Goal: Find specific page/section: Find specific page/section

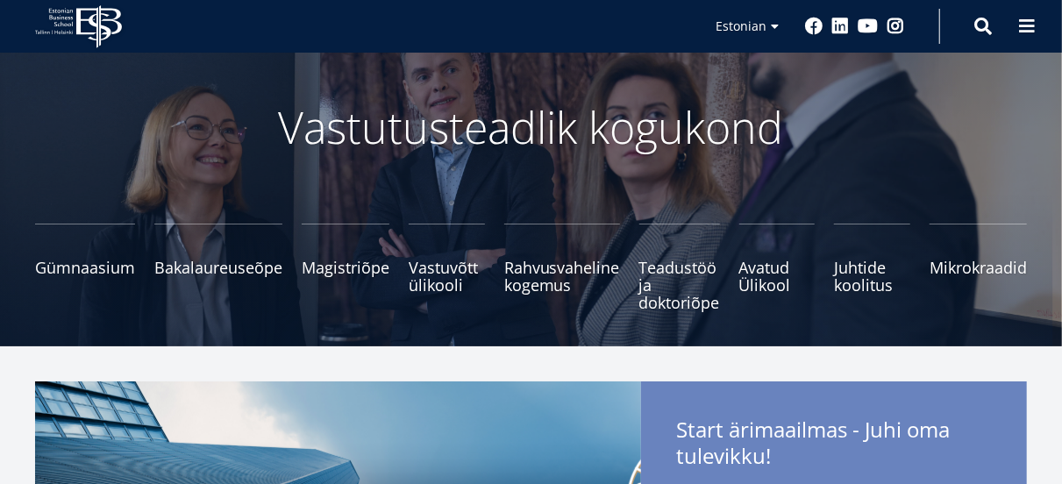
scroll to position [75, 0]
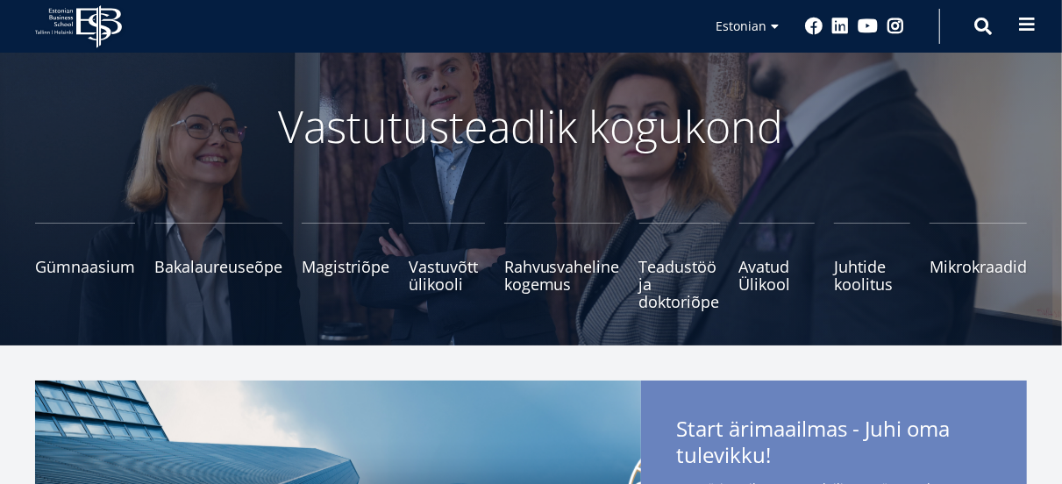
click at [1018, 31] on span at bounding box center [1027, 25] width 18 height 18
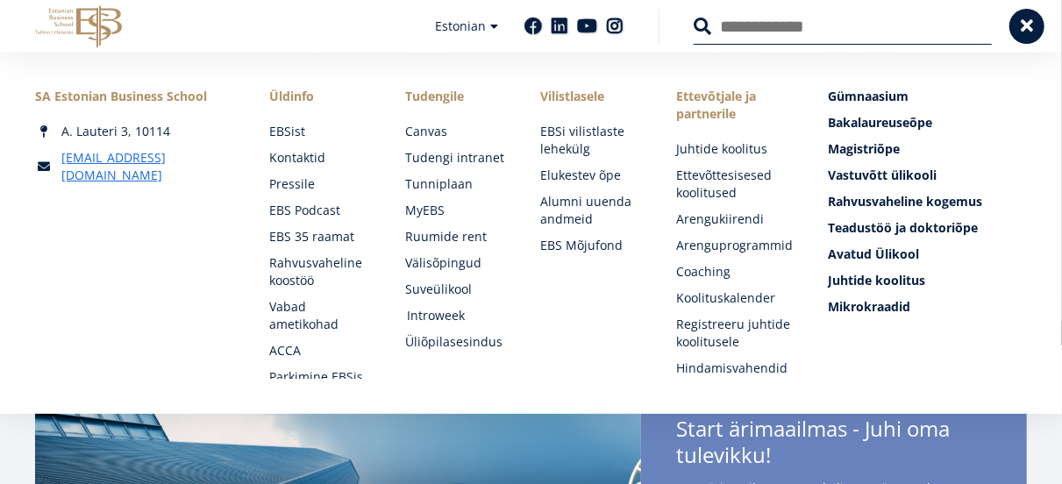
scroll to position [33, 0]
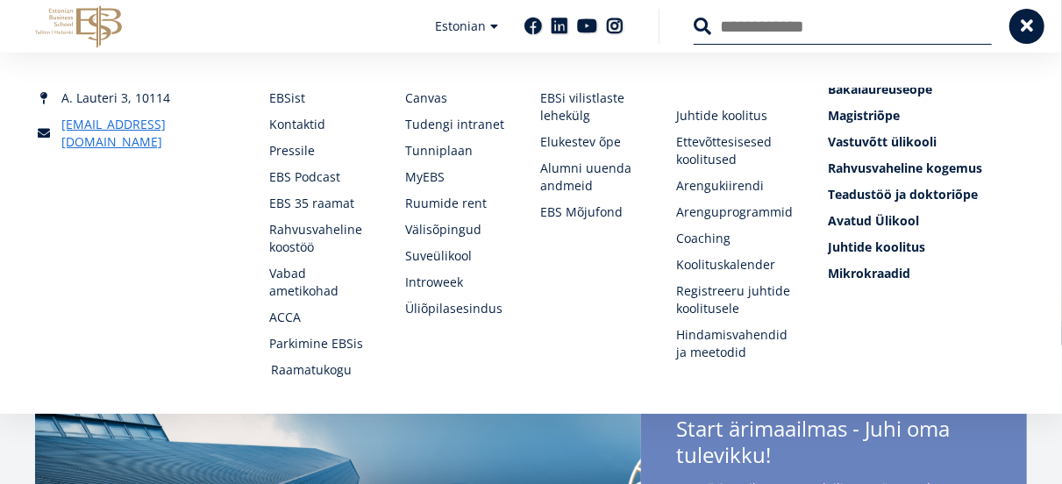
click at [310, 373] on link "Raamatukogu" at bounding box center [321, 370] width 101 height 18
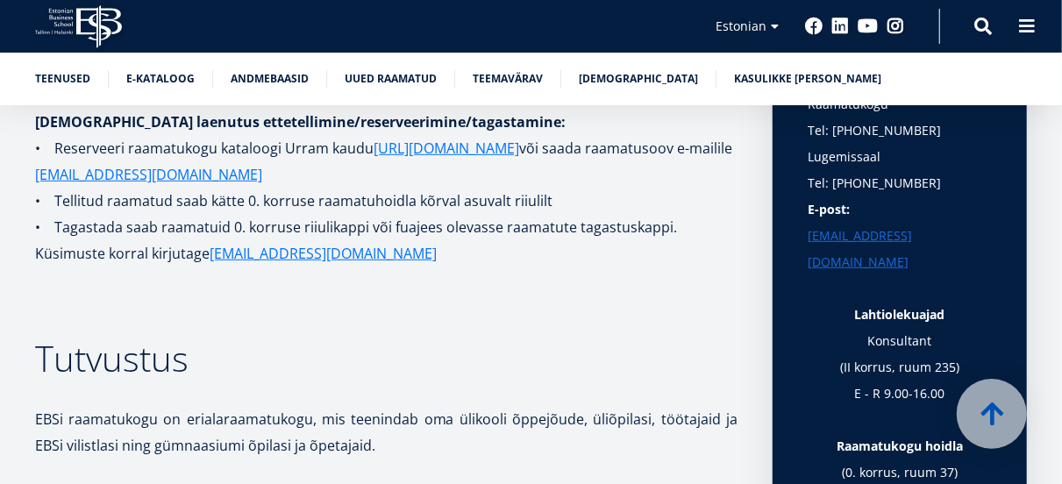
scroll to position [436, 0]
click at [273, 83] on link "Andmebaasid" at bounding box center [270, 77] width 78 height 18
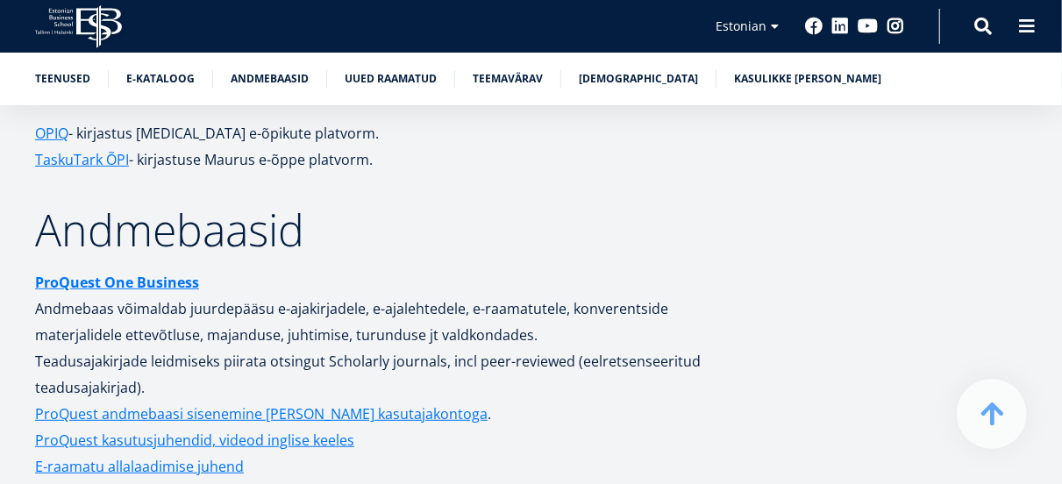
scroll to position [3436, 0]
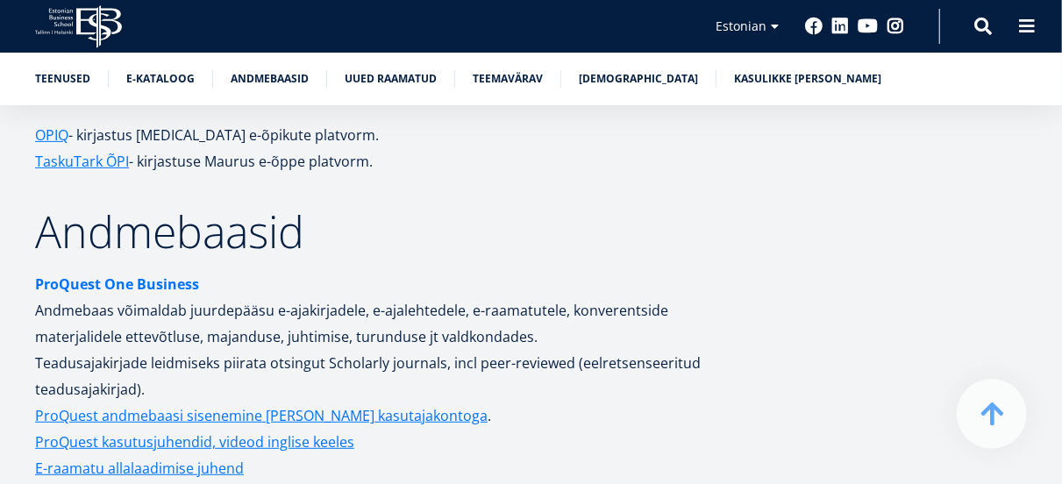
click at [159, 271] on link "ProQuest One Business" at bounding box center [117, 284] width 164 height 26
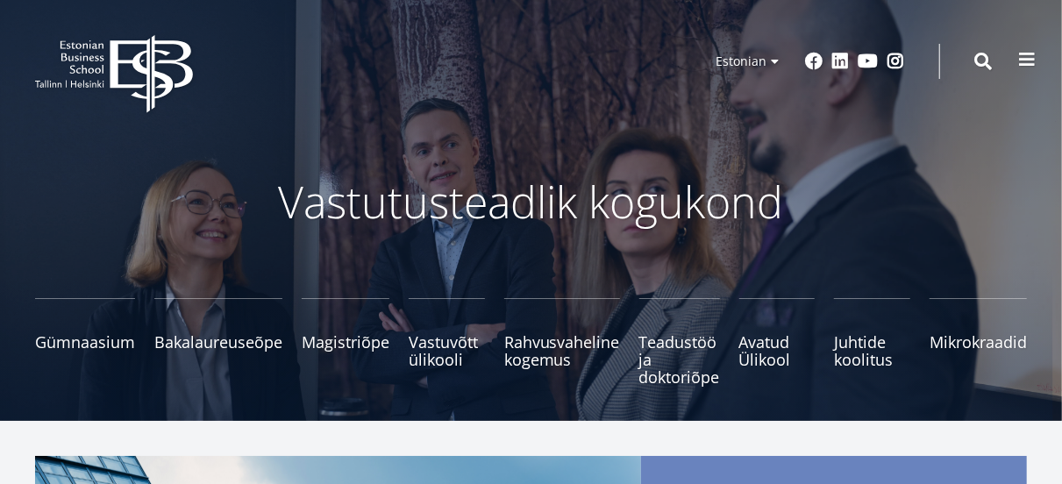
click at [1023, 55] on span at bounding box center [1027, 60] width 18 height 18
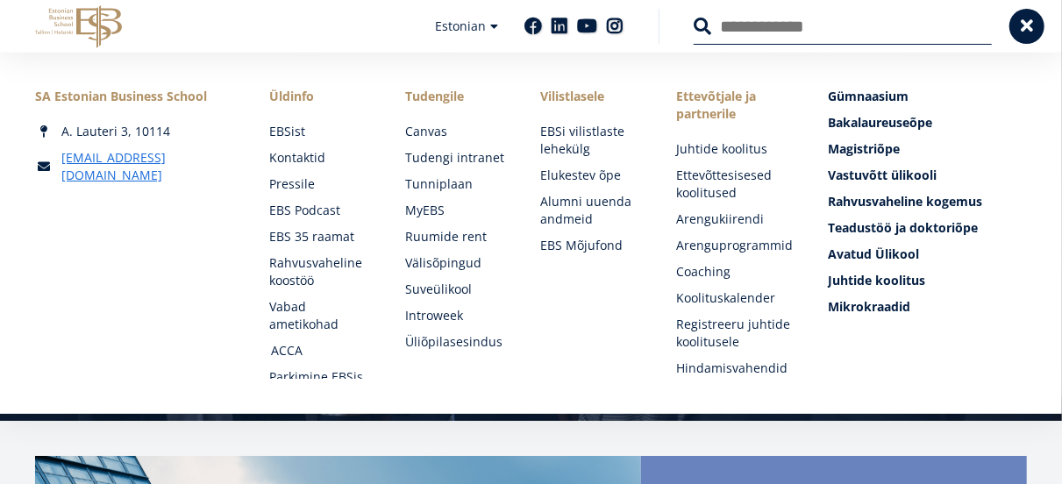
scroll to position [33, 0]
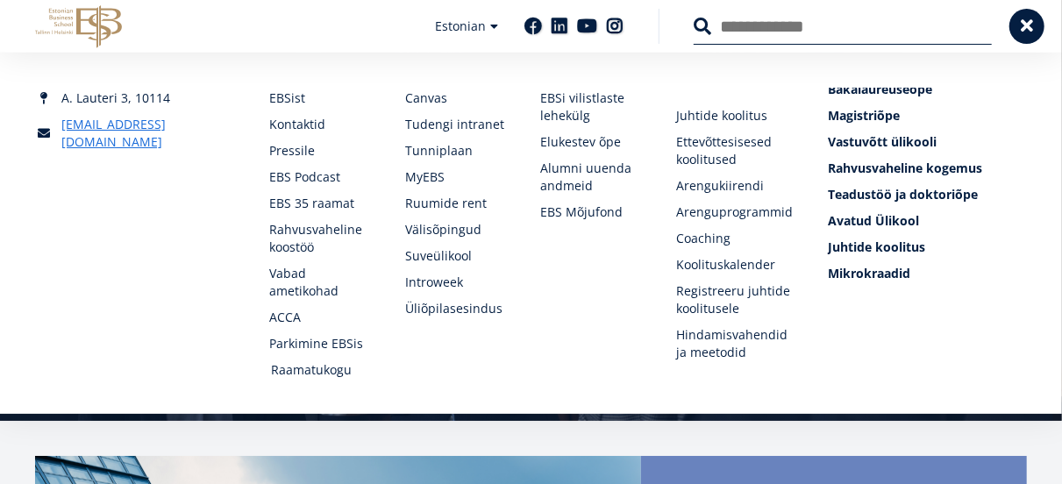
click at [309, 370] on link "Raamatukogu" at bounding box center [321, 370] width 101 height 18
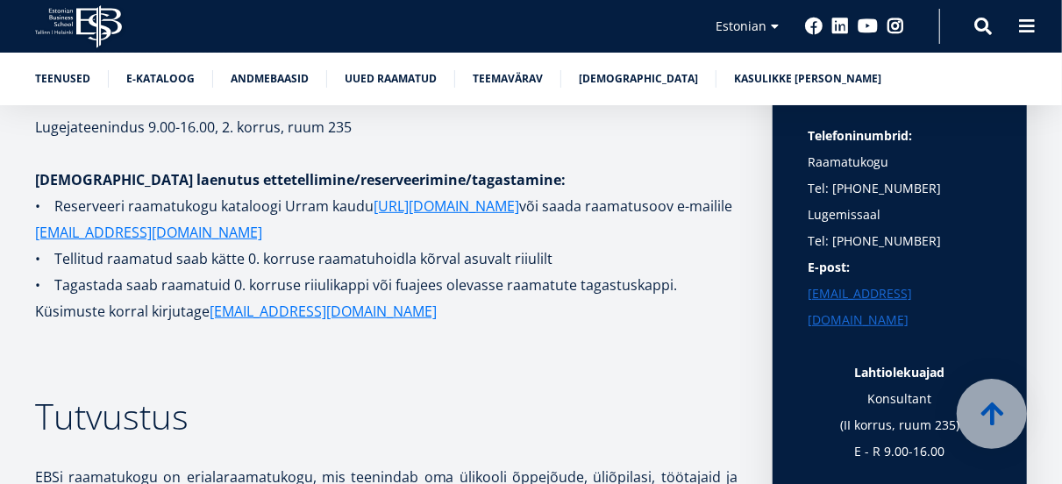
scroll to position [374, 0]
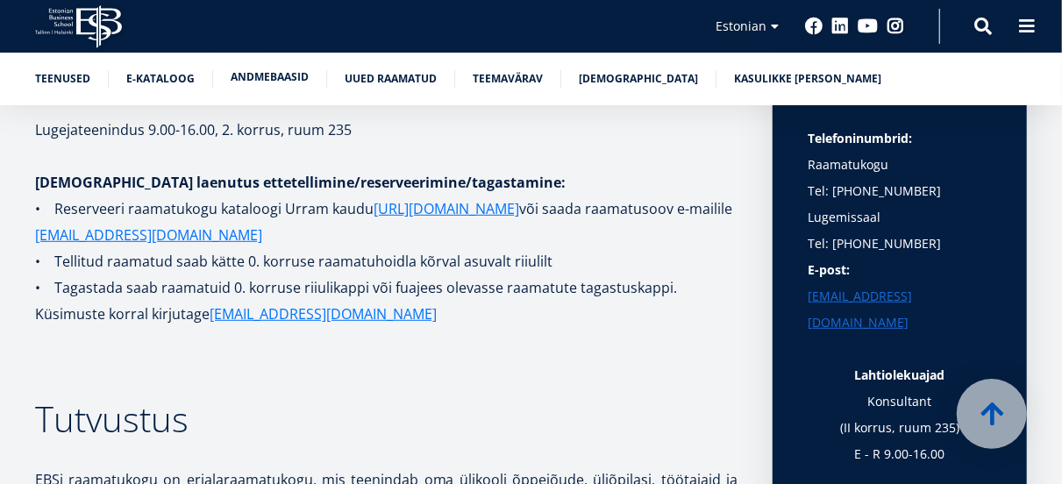
drag, startPoint x: 257, startPoint y: 66, endPoint x: 259, endPoint y: 75, distance: 9.8
click at [259, 75] on div "Teenused E-kataloog Andmebaasid Uued raamatud Teemavärav [DEMOGRAPHIC_DATA] Kas…" at bounding box center [531, 79] width 1062 height 53
click at [259, 75] on link "Andmebaasid" at bounding box center [270, 77] width 78 height 18
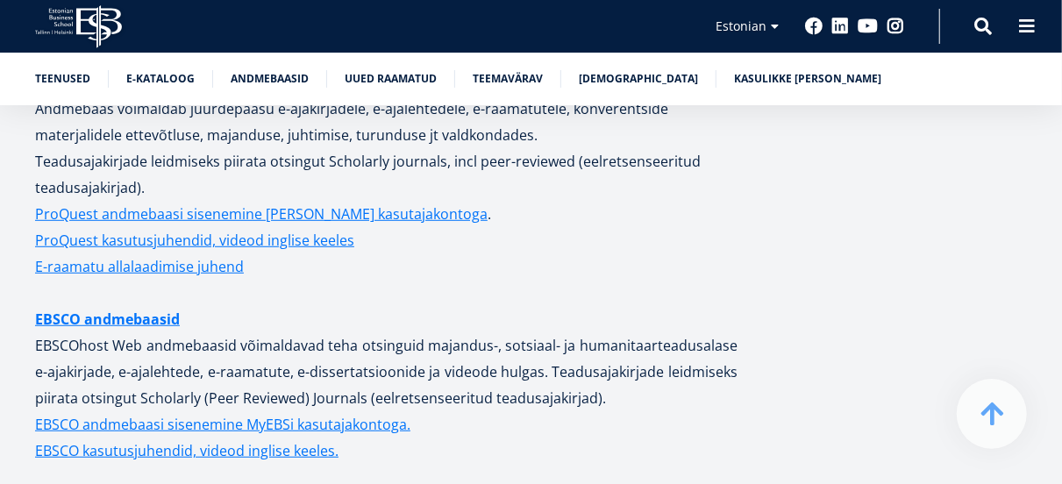
scroll to position [3639, 0]
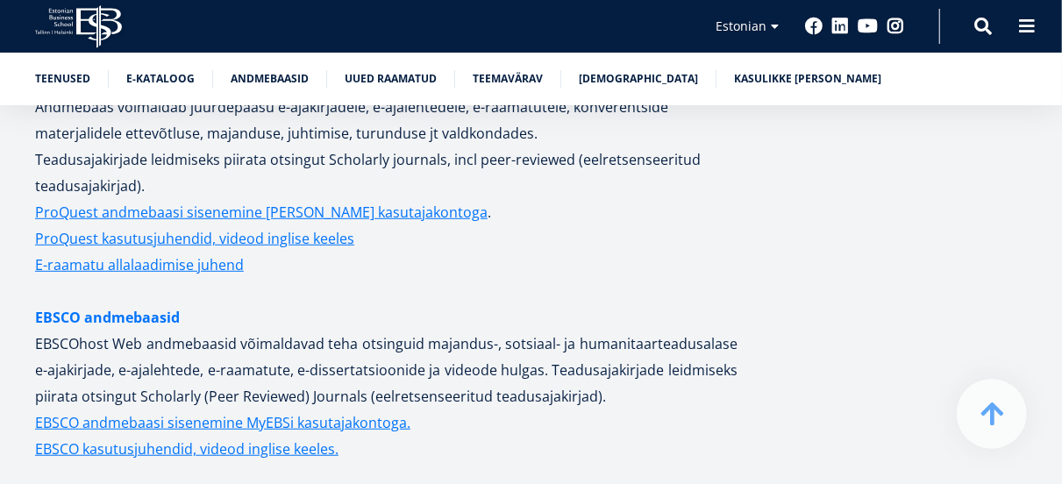
click at [127, 304] on link "EBSCO andmebaasid" at bounding box center [107, 317] width 145 height 26
